Goal: Task Accomplishment & Management: Manage account settings

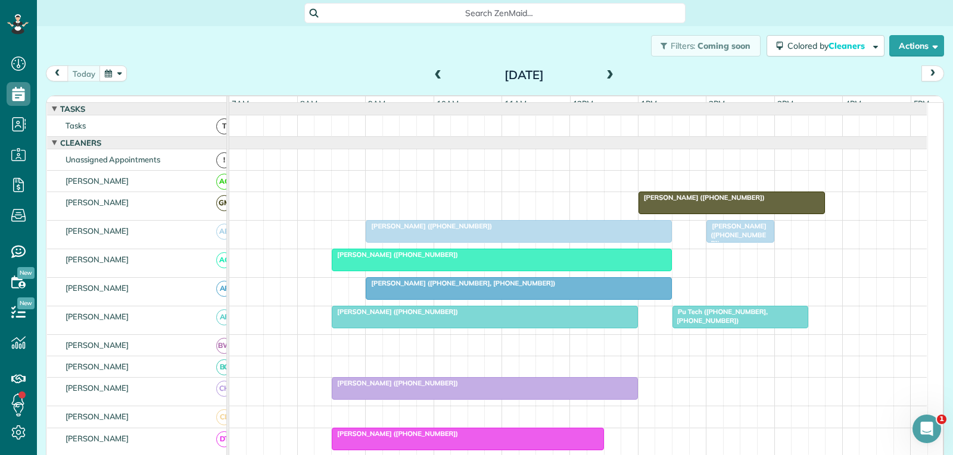
scroll to position [5, 5]
click at [726, 238] on span "[PERSON_NAME] ([PHONE_NUMBER])" at bounding box center [736, 235] width 61 height 26
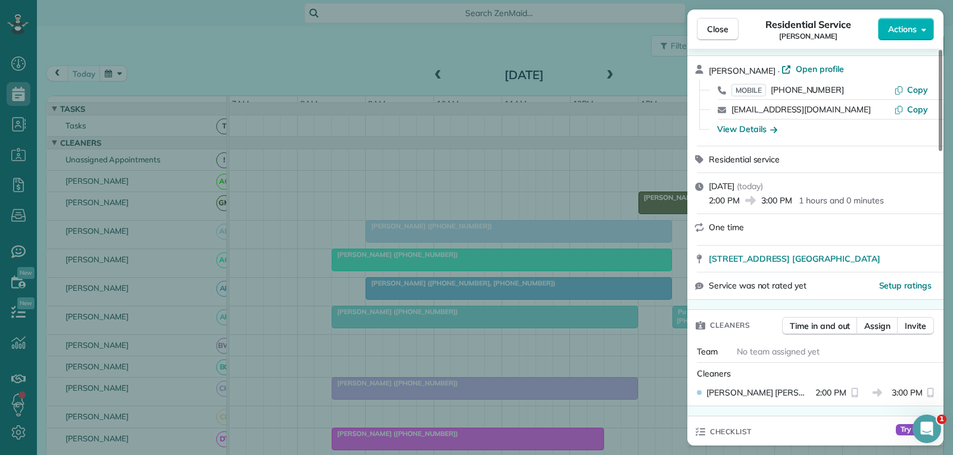
scroll to position [60, 0]
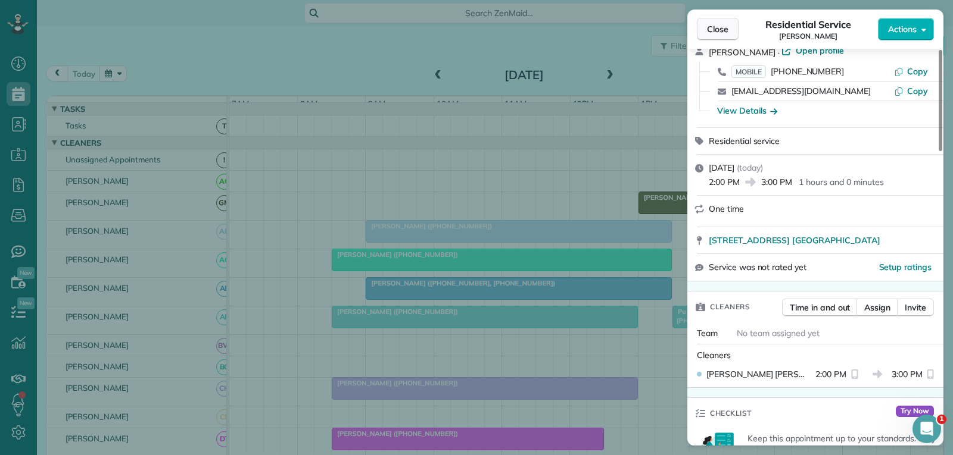
click at [720, 27] on span "Close" at bounding box center [717, 29] width 21 height 12
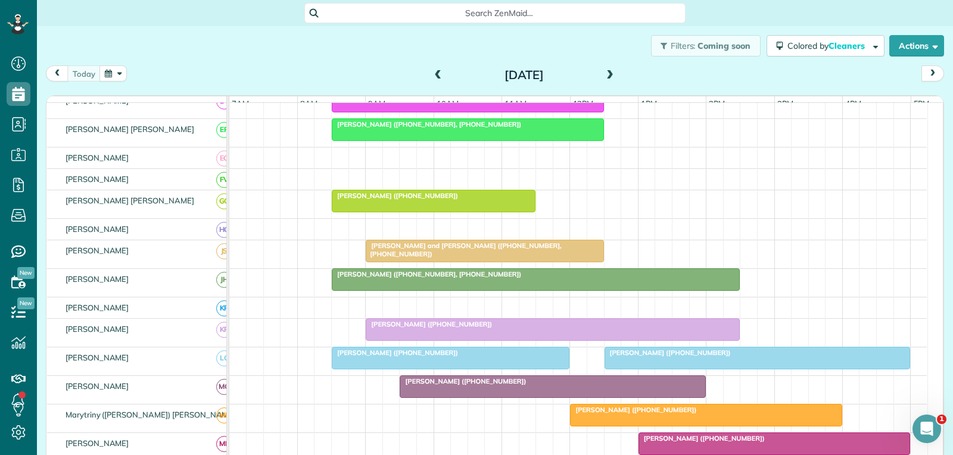
scroll to position [417, 0]
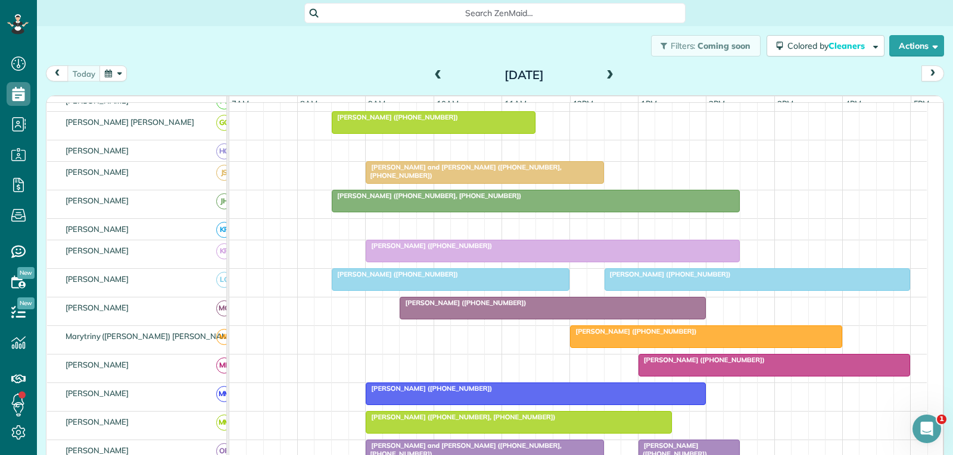
click at [735, 336] on div "[PERSON_NAME] ([PHONE_NUMBER])" at bounding box center [705, 331] width 265 height 8
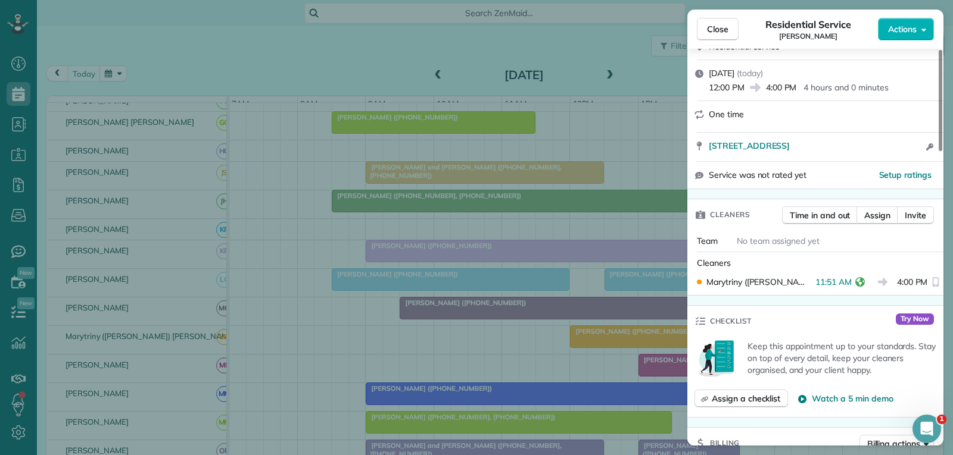
scroll to position [238, 0]
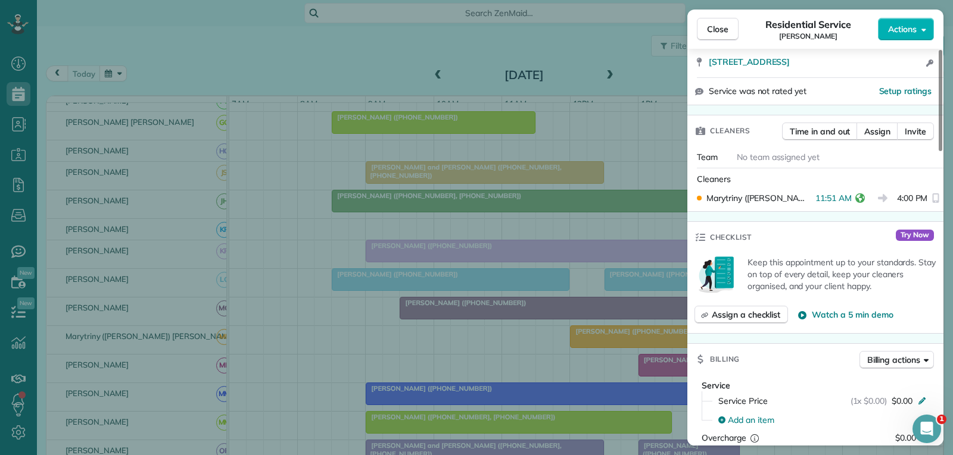
drag, startPoint x: 729, startPoint y: 23, endPoint x: 672, endPoint y: 77, distance: 78.3
click at [729, 23] on button "Close" at bounding box center [718, 29] width 42 height 23
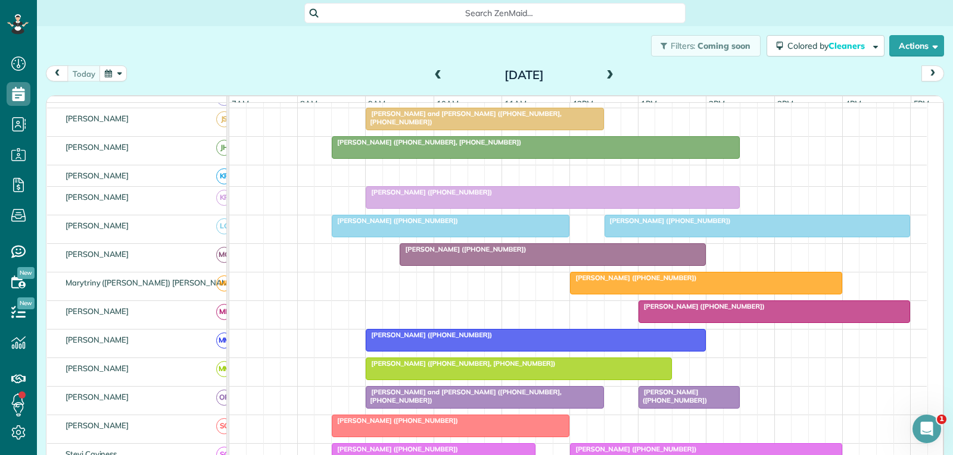
scroll to position [536, 0]
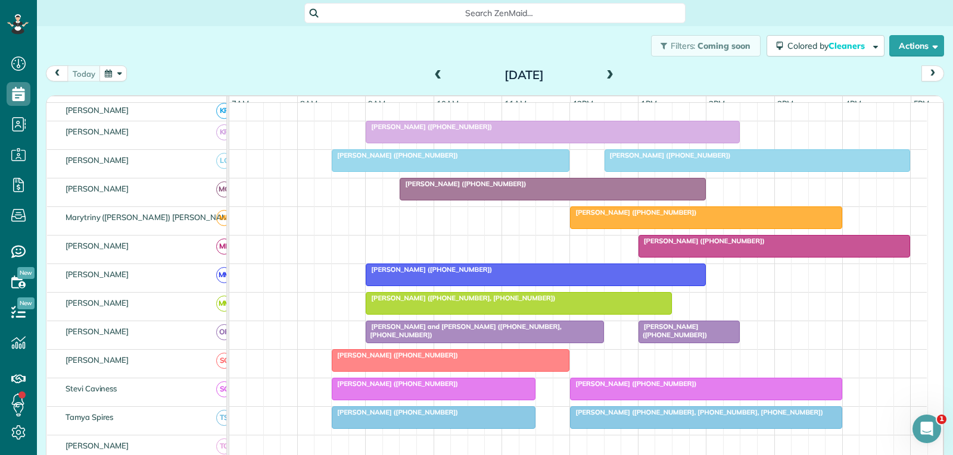
click at [652, 337] on span "[PERSON_NAME] ([PHONE_NUMBER])" at bounding box center [673, 331] width 70 height 17
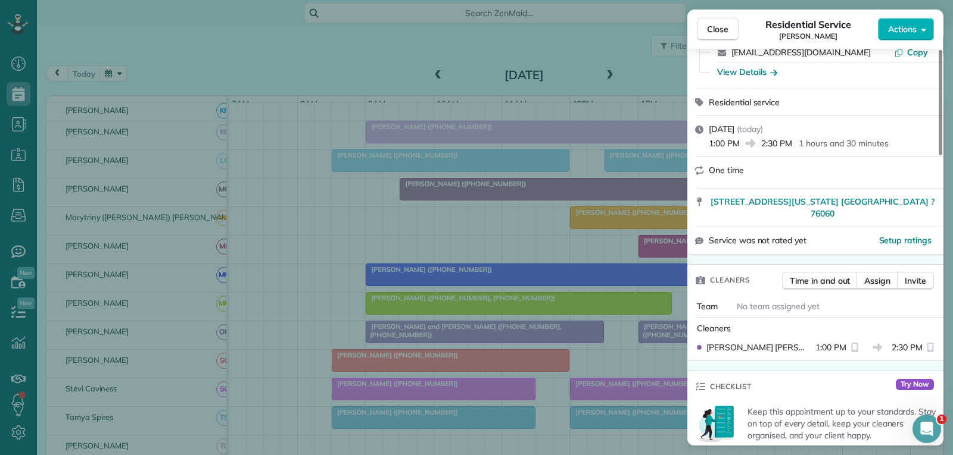
scroll to position [119, 0]
